Goal: Navigation & Orientation: Find specific page/section

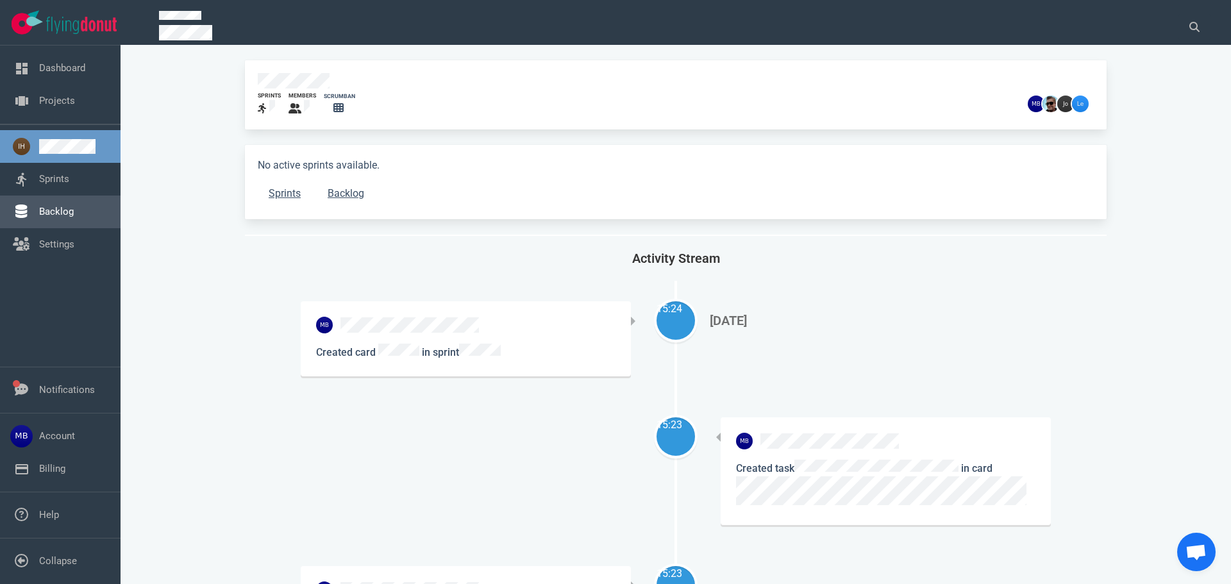
click at [50, 217] on link "Backlog" at bounding box center [56, 212] width 35 height 12
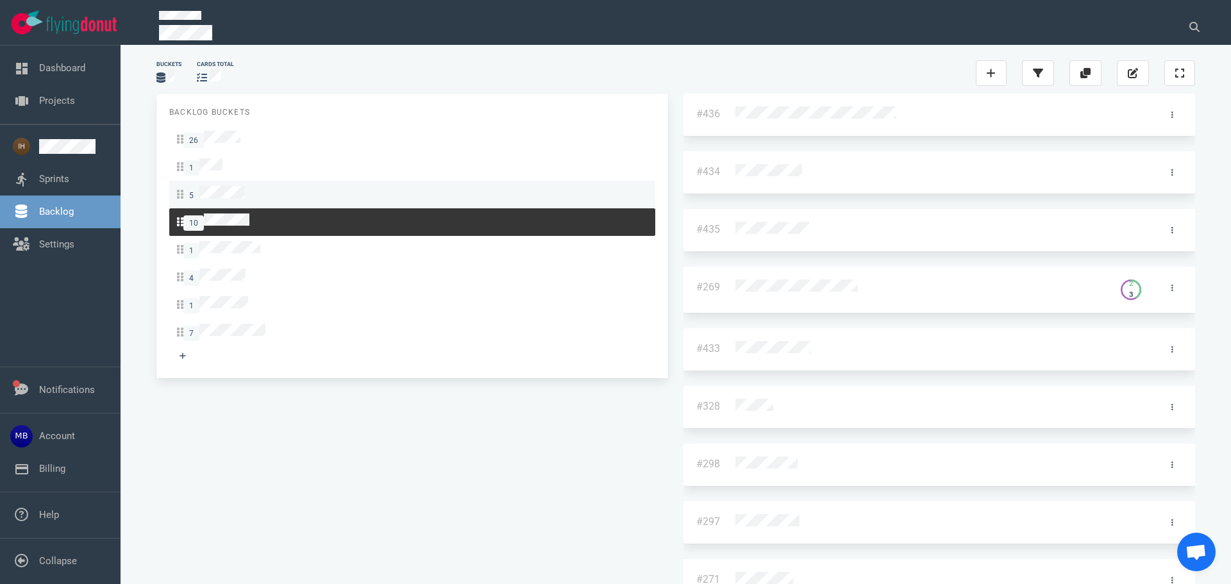
click at [244, 195] on span "5" at bounding box center [210, 194] width 67 height 17
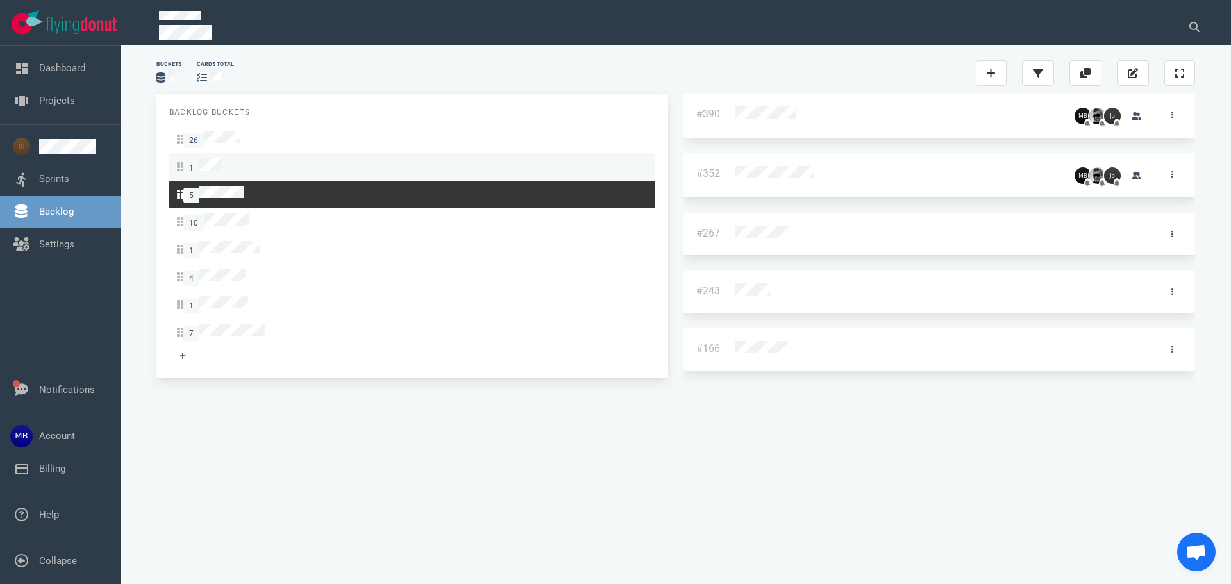
click at [259, 171] on div "1" at bounding box center [412, 166] width 471 height 17
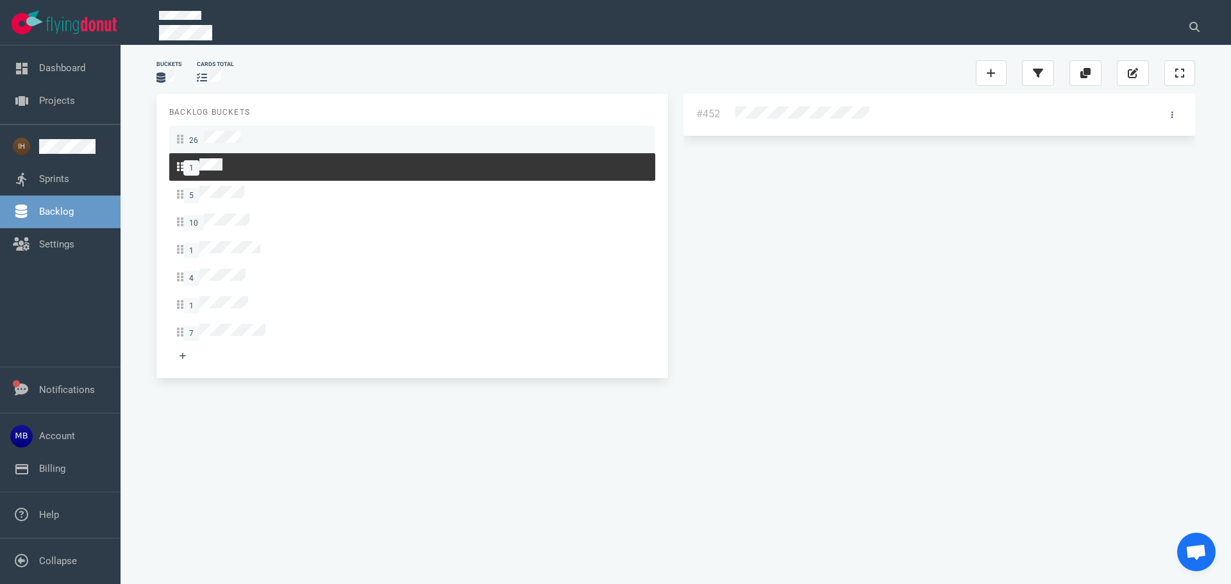
click at [262, 140] on div "26" at bounding box center [412, 139] width 471 height 17
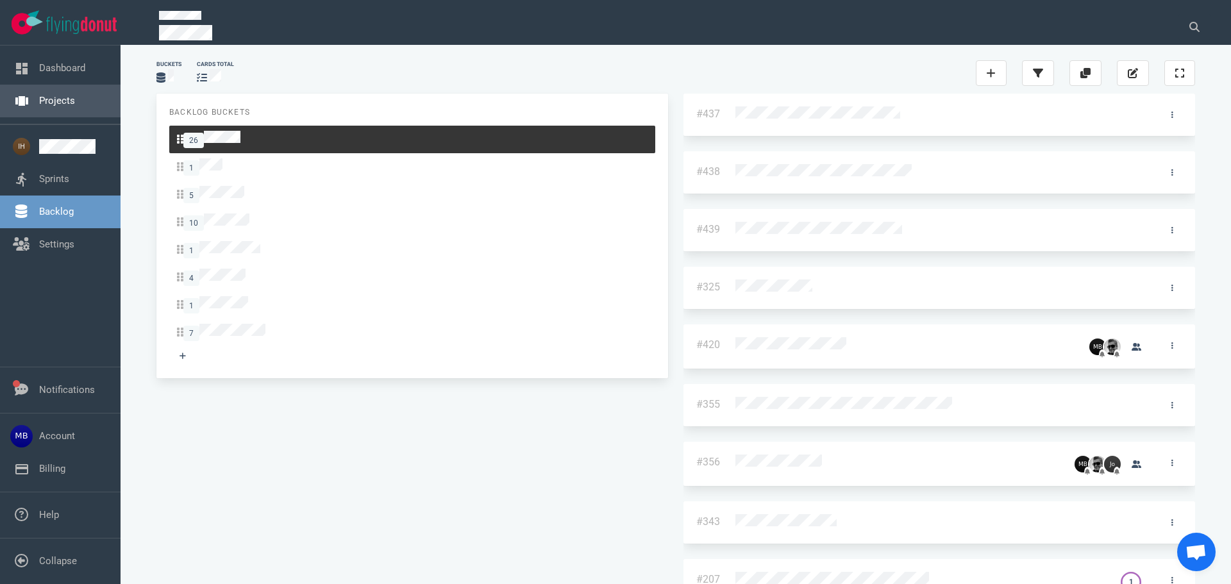
drag, startPoint x: 43, startPoint y: 92, endPoint x: 78, endPoint y: 115, distance: 42.2
click at [43, 95] on link "Projects" at bounding box center [57, 101] width 36 height 12
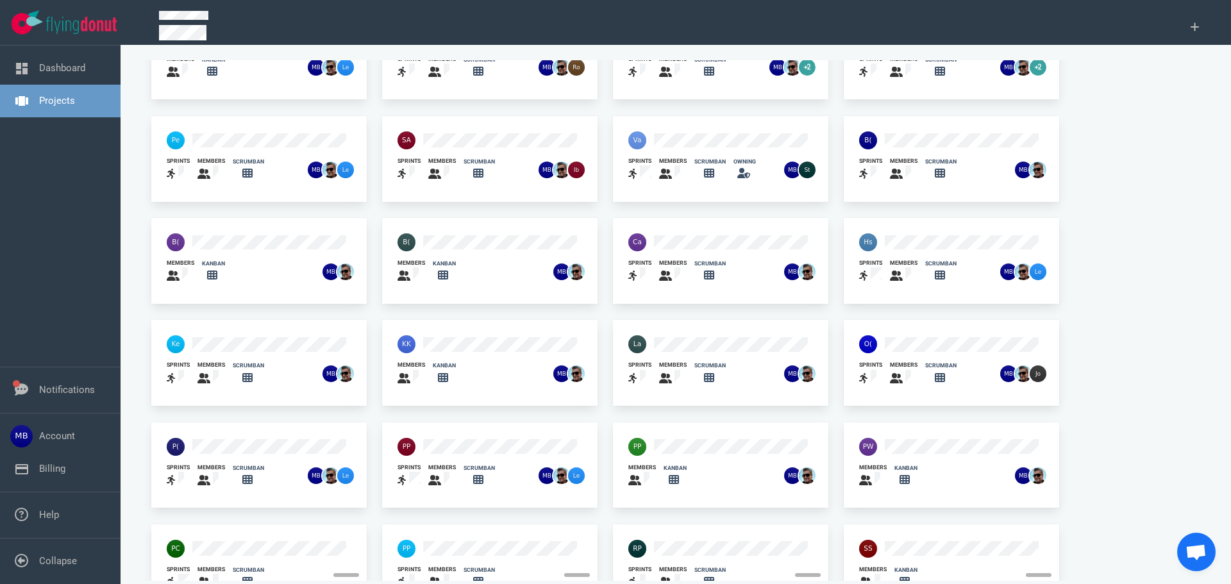
scroll to position [84, 0]
